Goal: Navigation & Orientation: Find specific page/section

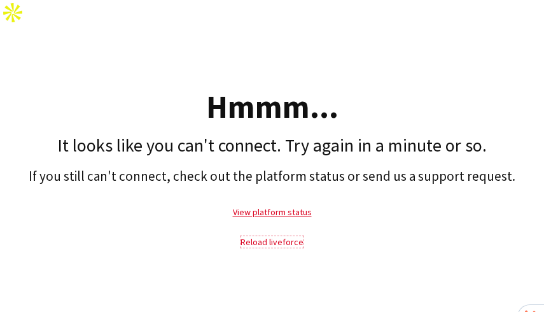
click at [279, 236] on link "Reload liveforce" at bounding box center [271, 241] width 63 height 11
